Goal: Task Accomplishment & Management: Manage account settings

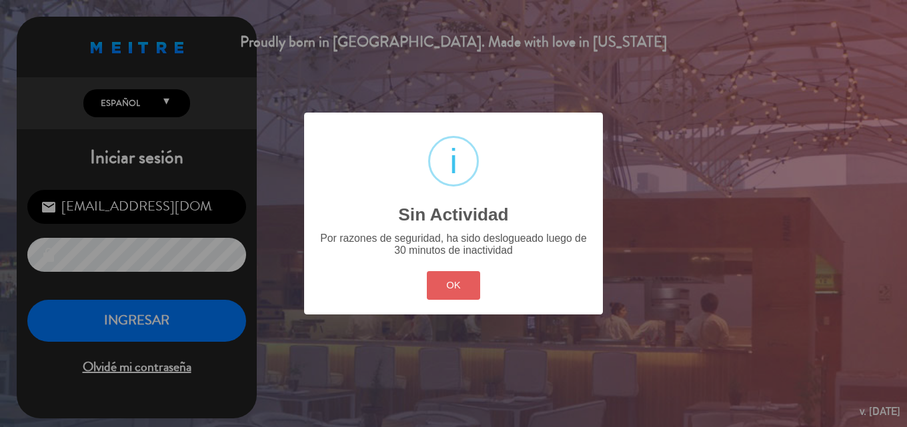
click at [454, 287] on button "OK" at bounding box center [454, 285] width 54 height 29
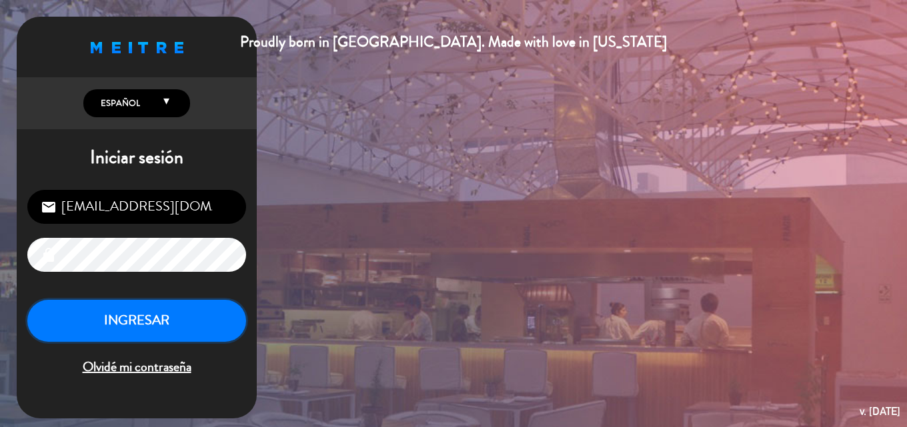
click at [164, 333] on button "INGRESAR" at bounding box center [136, 321] width 219 height 42
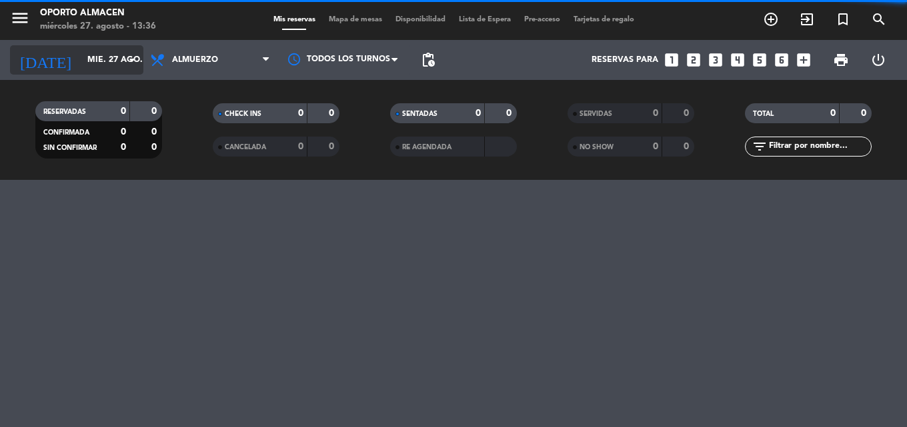
click at [103, 53] on input "mié. 27 ago." at bounding box center [137, 60] width 113 height 23
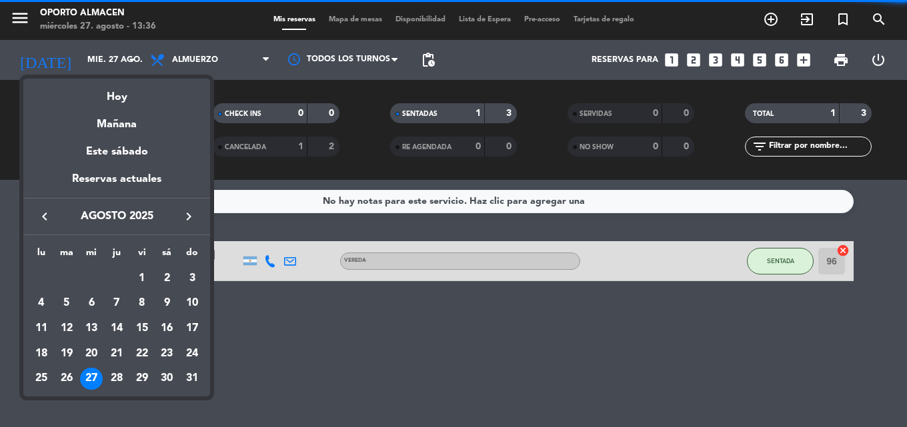
click at [189, 221] on icon "keyboard_arrow_right" at bounding box center [189, 217] width 16 height 16
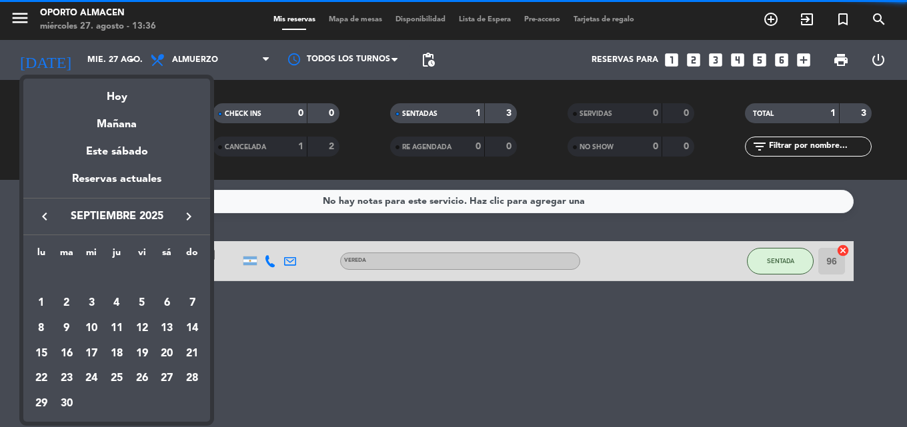
click at [43, 216] on icon "keyboard_arrow_left" at bounding box center [45, 217] width 16 height 16
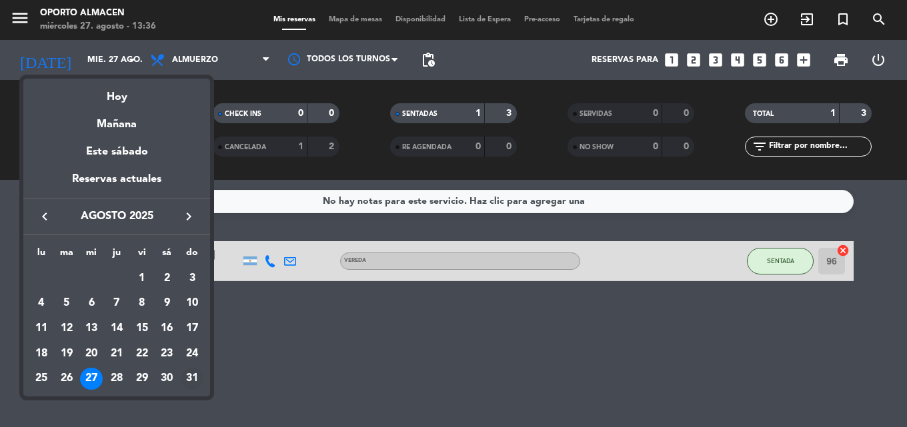
click at [193, 379] on div "31" at bounding box center [192, 379] width 23 height 23
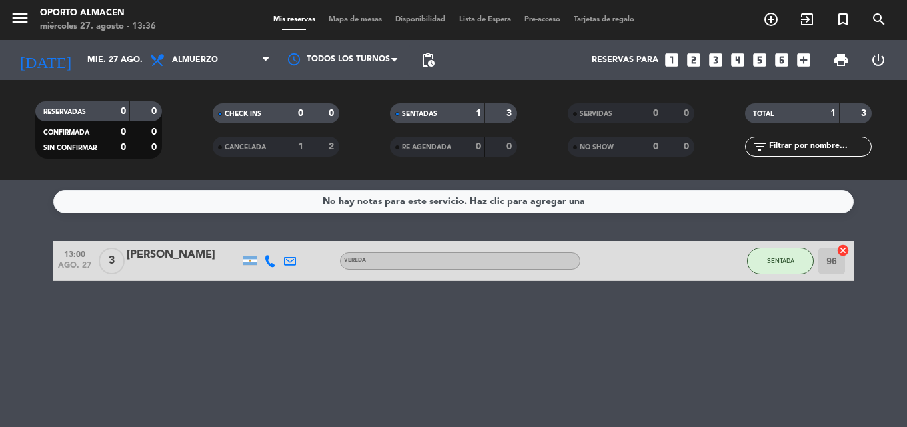
type input "dom. 31 ago."
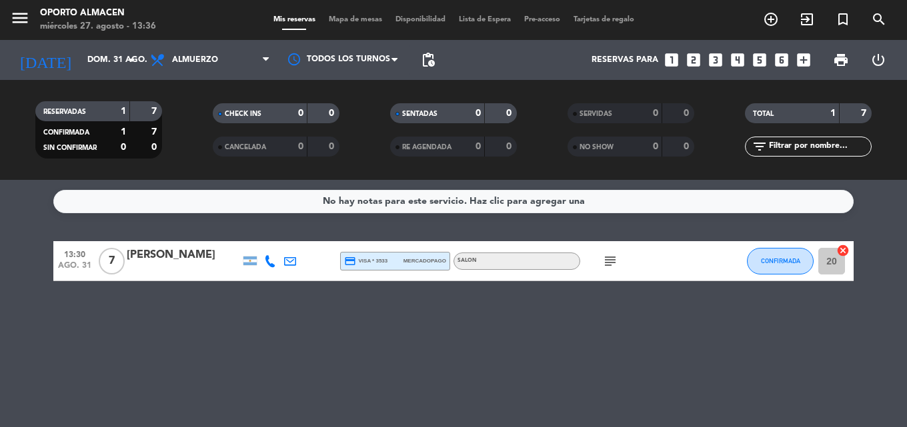
click at [269, 262] on icon at bounding box center [270, 261] width 12 height 12
click at [252, 237] on span "Copiar" at bounding box center [259, 239] width 28 height 14
